Goal: Entertainment & Leisure: Consume media (video, audio)

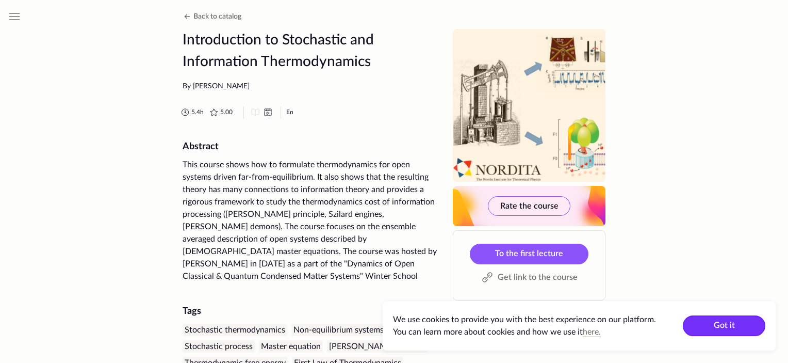
click at [722, 320] on button "Got it" at bounding box center [724, 325] width 83 height 21
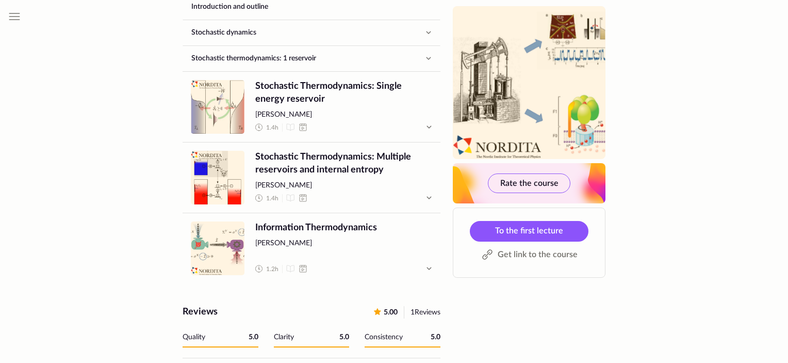
scroll to position [600, 0]
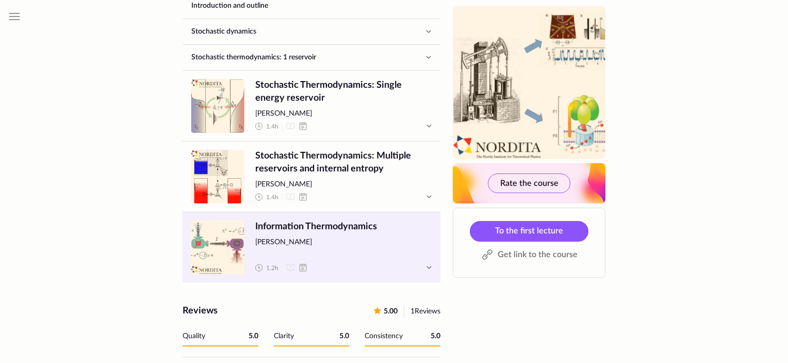
click at [325, 237] on span "[PERSON_NAME]" at bounding box center [343, 242] width 177 height 10
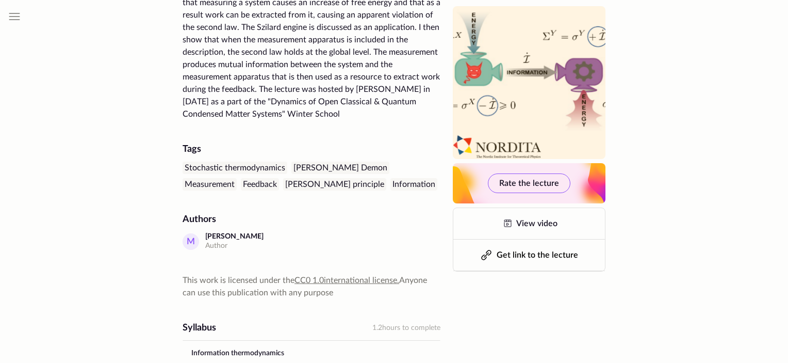
scroll to position [187, 0]
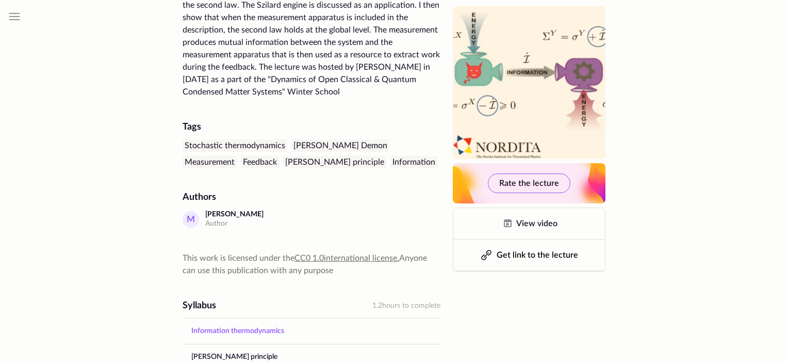
click at [227, 322] on link "Information thermodynamics" at bounding box center [311, 330] width 257 height 25
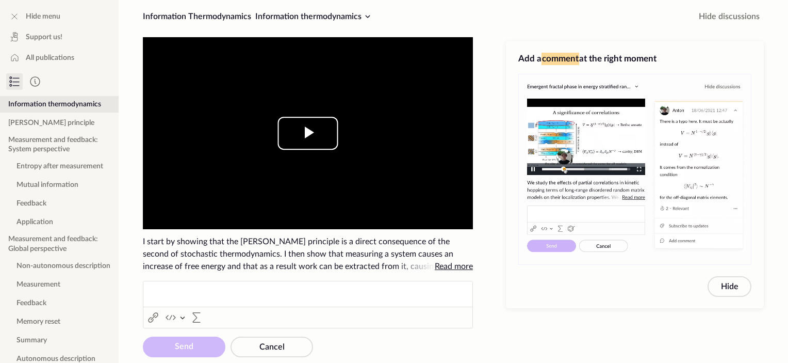
click at [308, 133] on span "Video Player" at bounding box center [308, 133] width 0 height 0
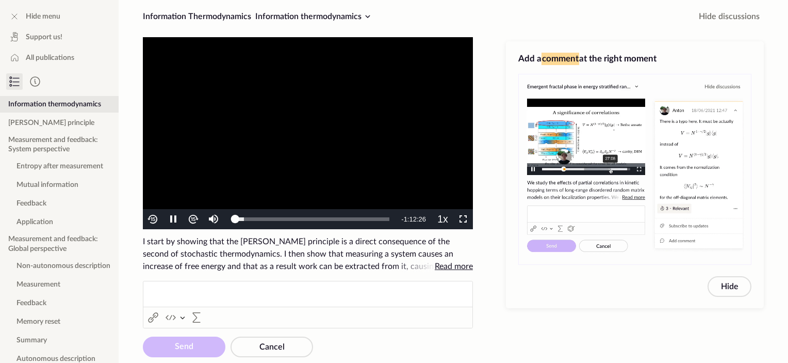
click at [289, 132] on video "To view this video please enable JavaScript, and consider upgrading to a web br…" at bounding box center [308, 133] width 330 height 192
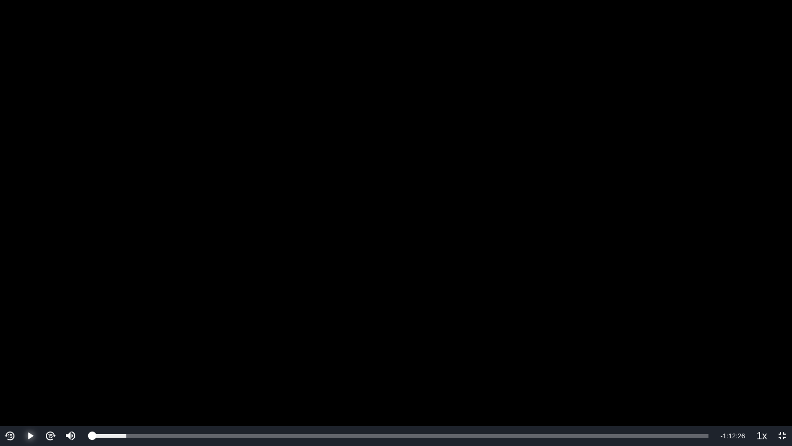
click at [30, 362] on span "Video Player" at bounding box center [30, 436] width 0 height 0
click at [118, 362] on div "Progress Bar" at bounding box center [109, 436] width 34 height 4
click at [140, 362] on div "Loaded : 10.63% 0:05:05 0:02:59" at bounding box center [400, 436] width 617 height 4
click at [156, 362] on div "Loaded : 14.42% 0:07:31 0:06:00" at bounding box center [400, 436] width 627 height 20
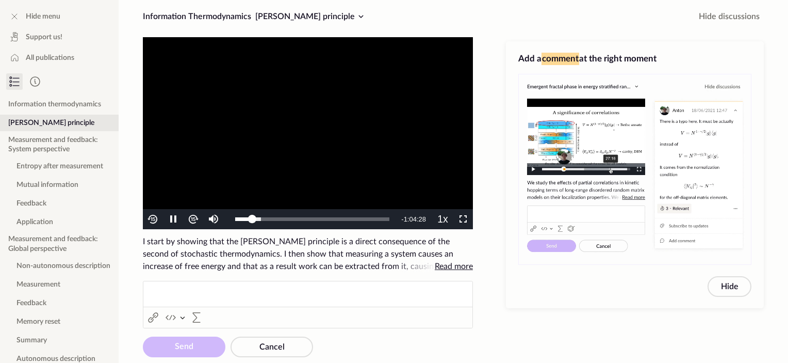
click at [349, 123] on video "To view this video please enable JavaScript, and consider upgrading to a web br…" at bounding box center [308, 133] width 330 height 192
